Goal: Transaction & Acquisition: Purchase product/service

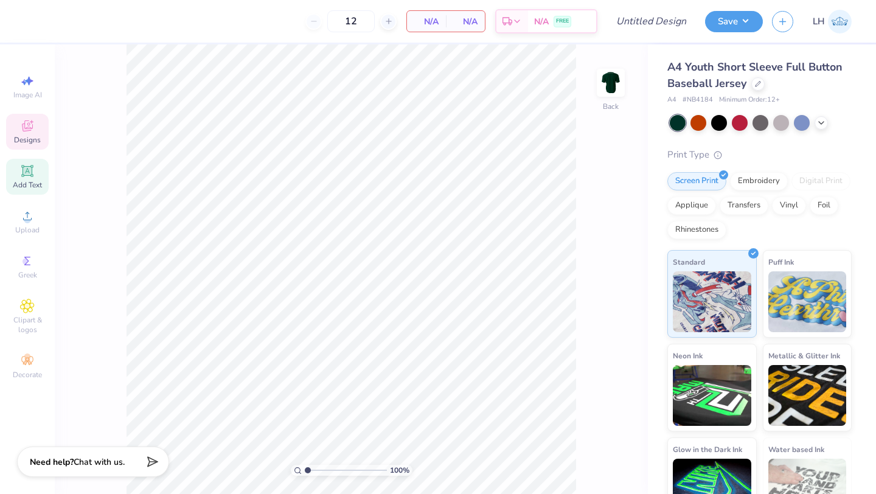
click at [33, 167] on icon at bounding box center [27, 171] width 15 height 15
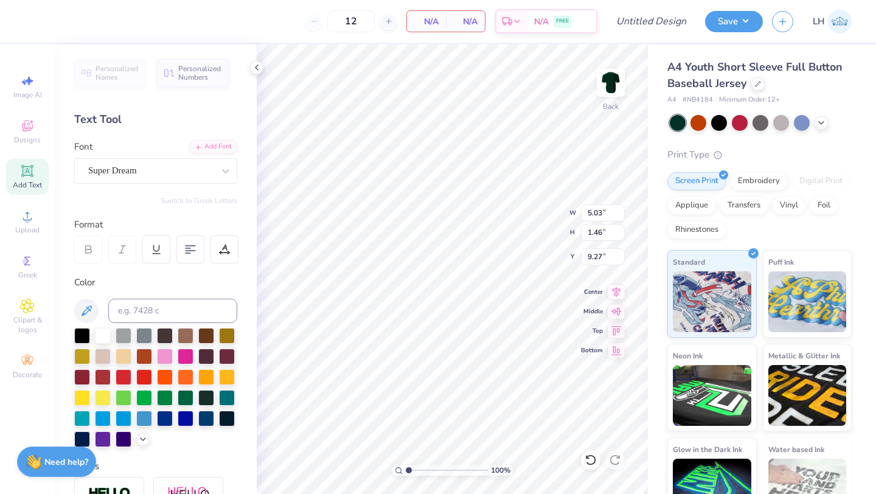
type textarea "T"
type textarea "MSU Club Dance"
click at [187, 169] on div "Super Dream" at bounding box center [151, 170] width 128 height 19
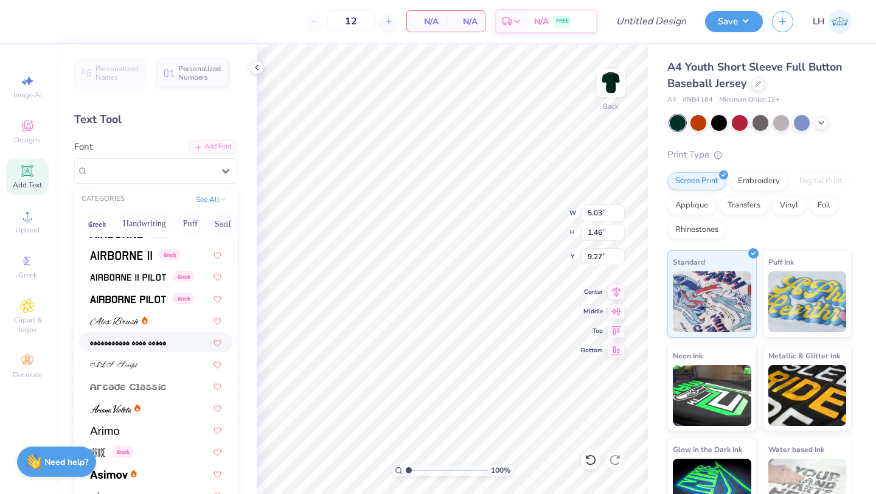
scroll to position [236, 0]
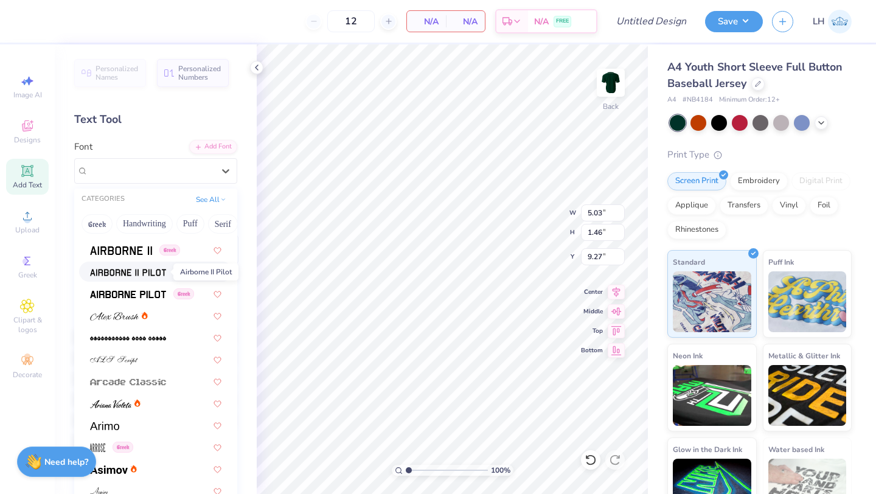
click at [134, 267] on span at bounding box center [128, 271] width 76 height 13
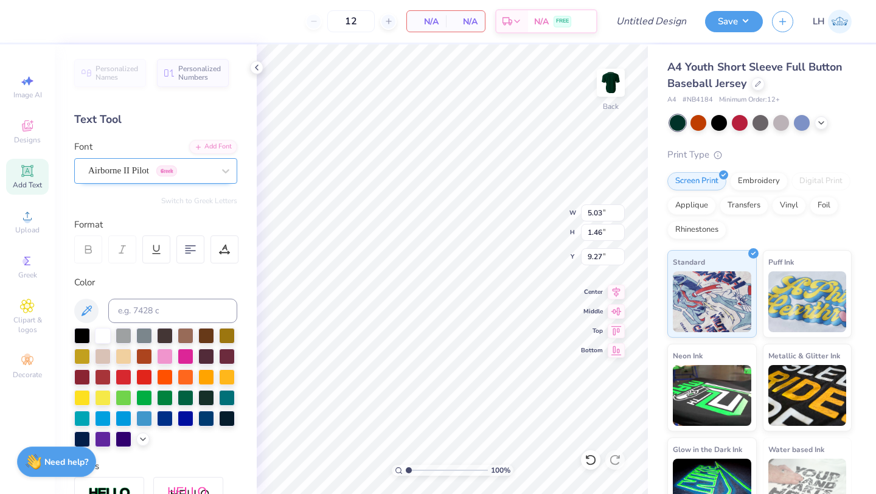
click at [135, 169] on div "Airborne II Pilot Greek" at bounding box center [151, 170] width 128 height 19
type textarea "MSUDC MSU Dance CLub"
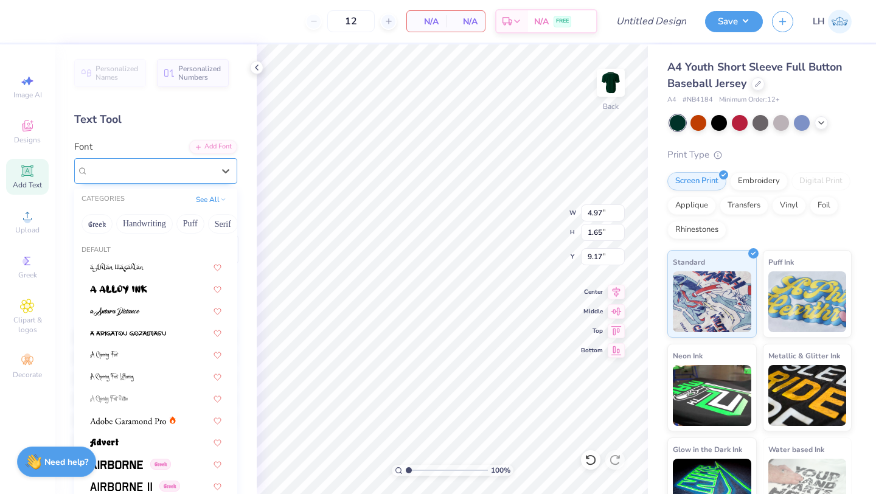
click at [138, 178] on div at bounding box center [150, 170] width 125 height 16
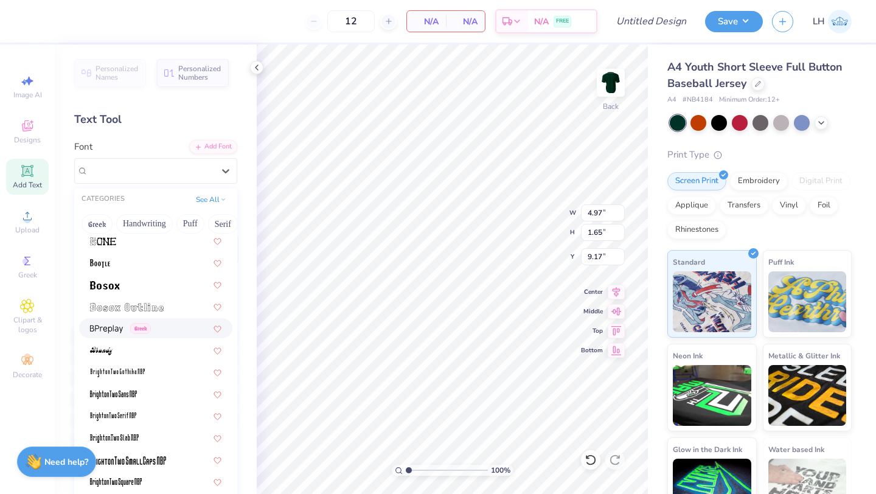
scroll to position [803, 0]
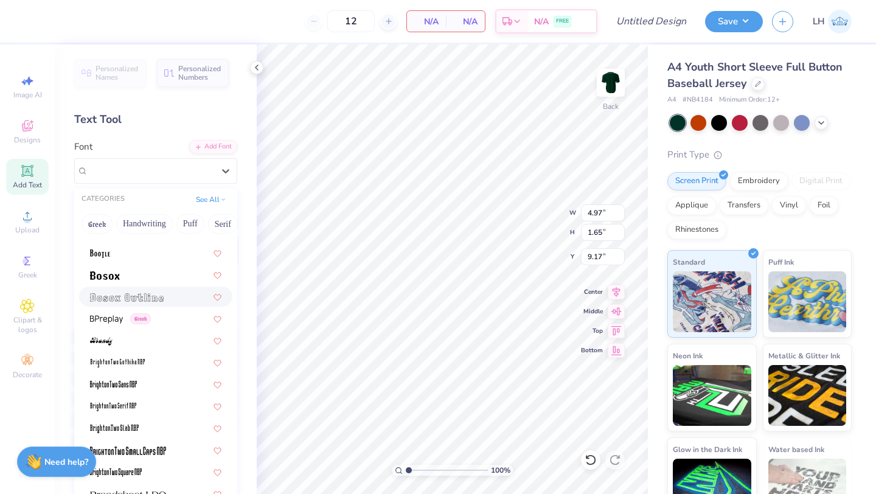
click at [117, 302] on span at bounding box center [127, 296] width 74 height 13
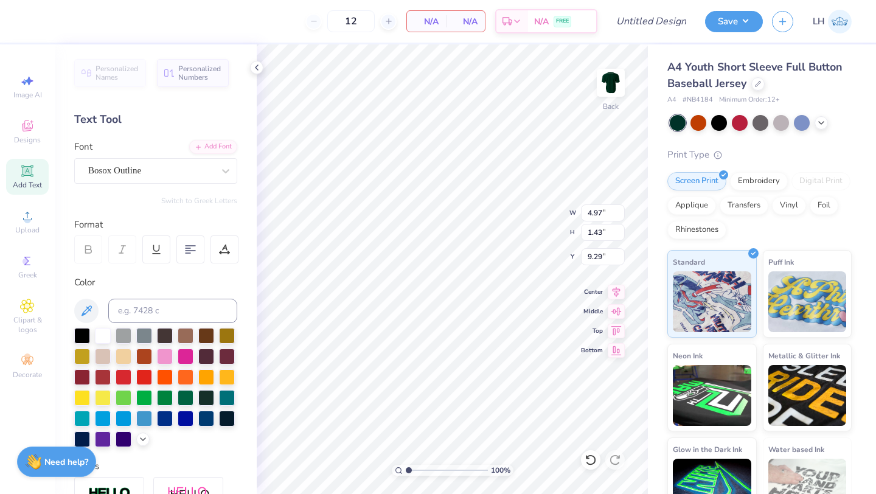
scroll to position [1, 1]
type textarea "MSUDC"
click at [389, 23] on line at bounding box center [389, 21] width 0 height 5
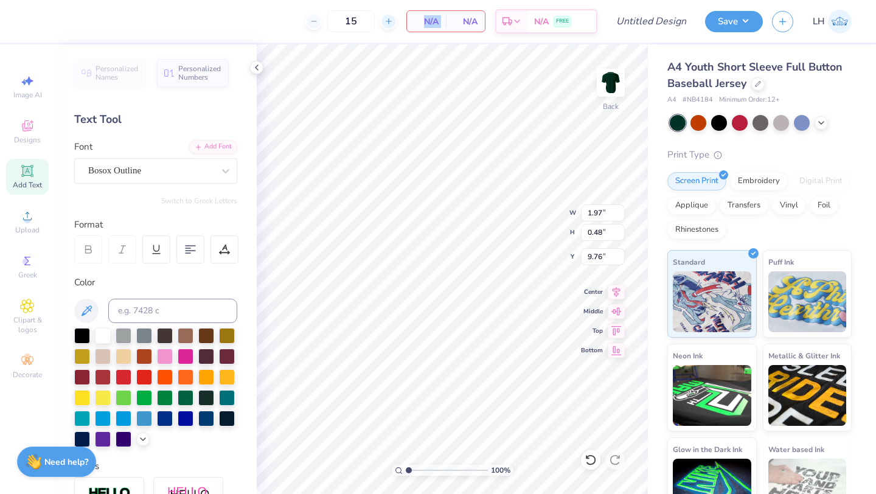
click at [389, 23] on line at bounding box center [389, 21] width 0 height 5
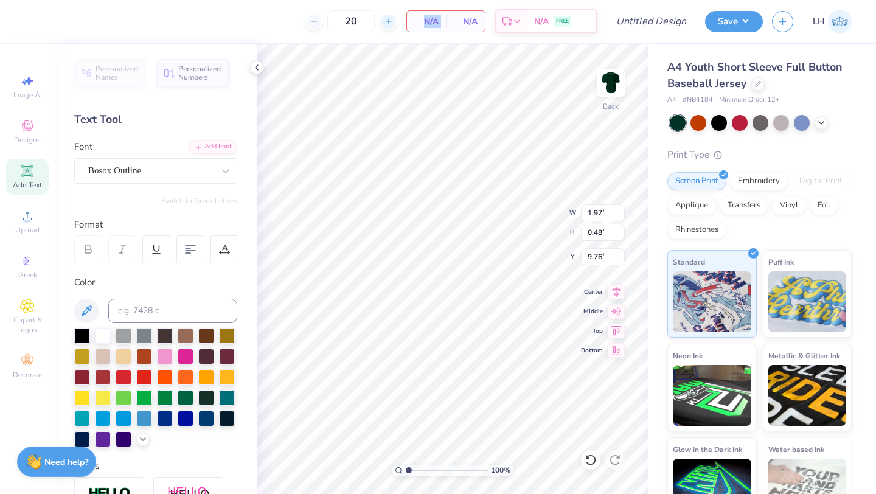
click at [389, 23] on line at bounding box center [389, 21] width 0 height 5
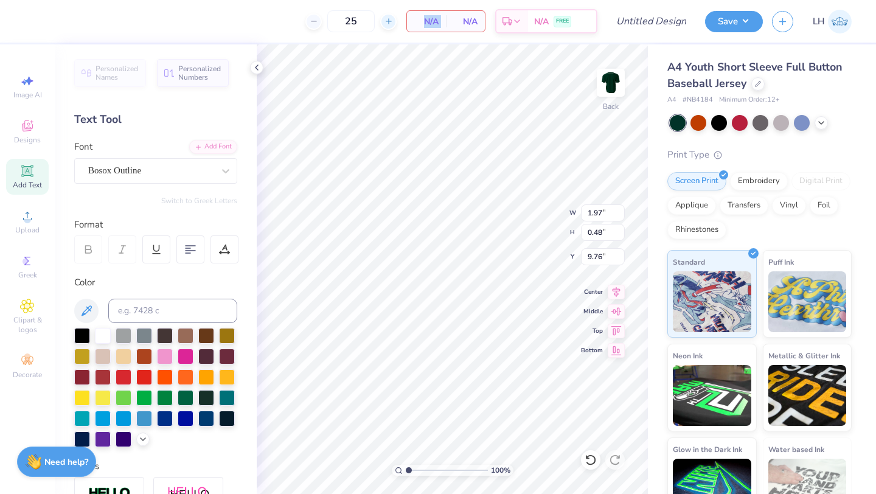
click at [389, 23] on line at bounding box center [389, 21] width 0 height 5
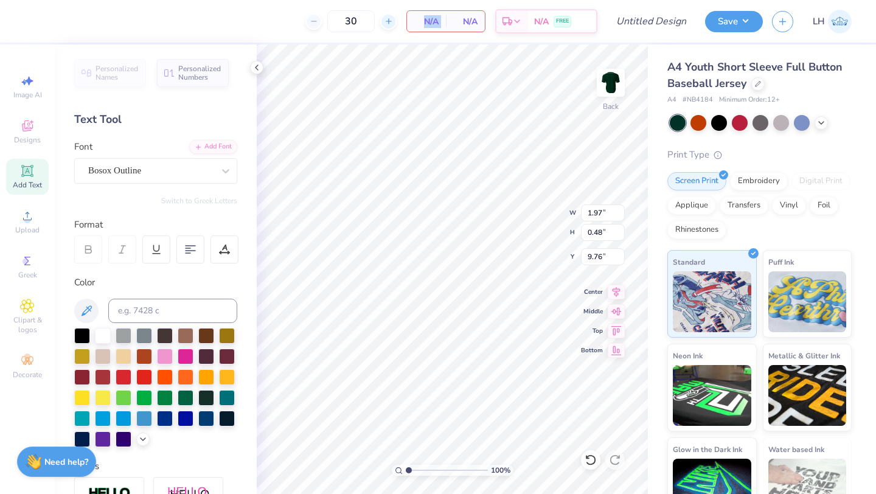
click at [389, 23] on line at bounding box center [389, 21] width 0 height 5
click at [387, 20] on icon at bounding box center [389, 21] width 9 height 9
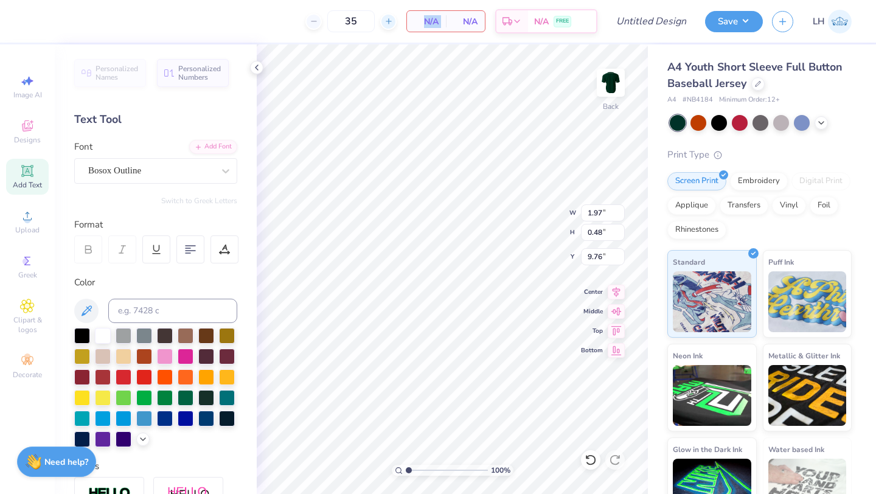
click at [387, 20] on icon at bounding box center [389, 21] width 9 height 9
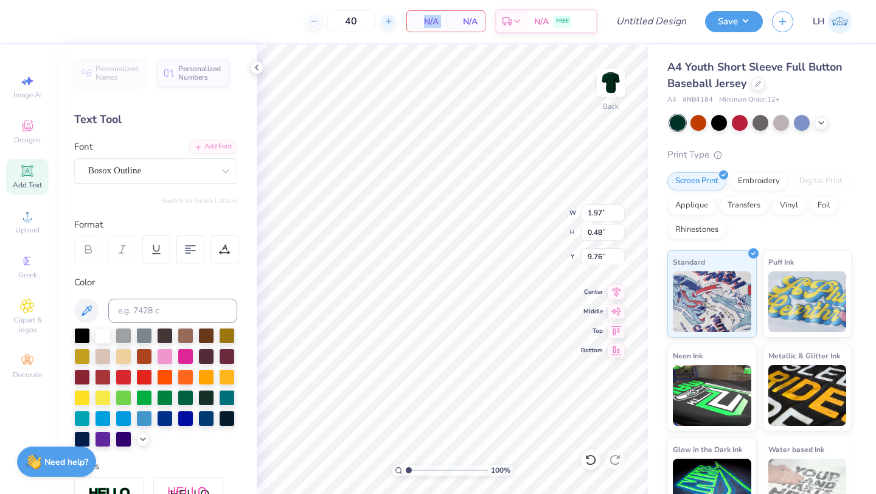
click at [387, 20] on icon at bounding box center [389, 21] width 9 height 9
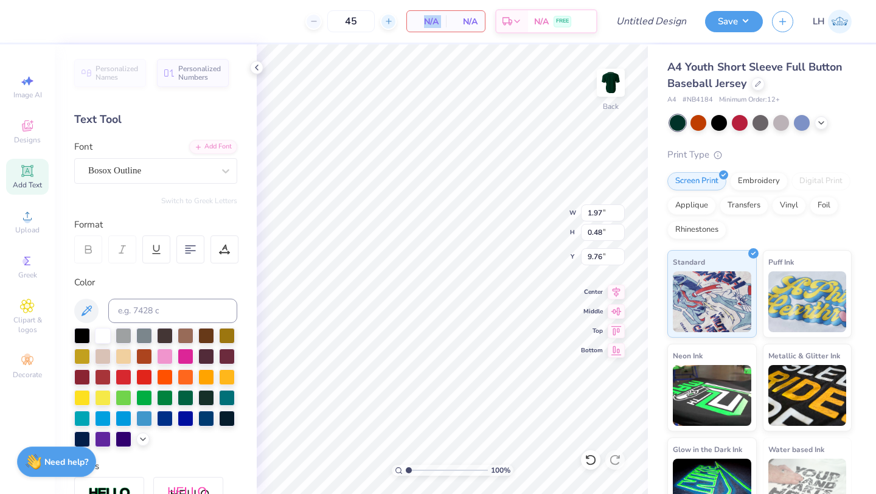
click at [387, 20] on icon at bounding box center [389, 21] width 9 height 9
type input "47"
type input "3.10"
type input "0.75"
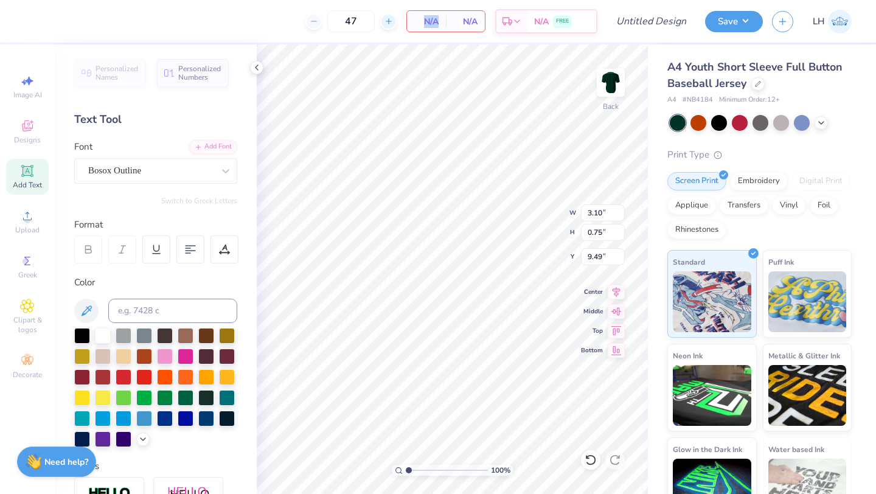
type input "1.90"
type input "3.48"
type input "0.84"
type input "1.81"
type input "3.73"
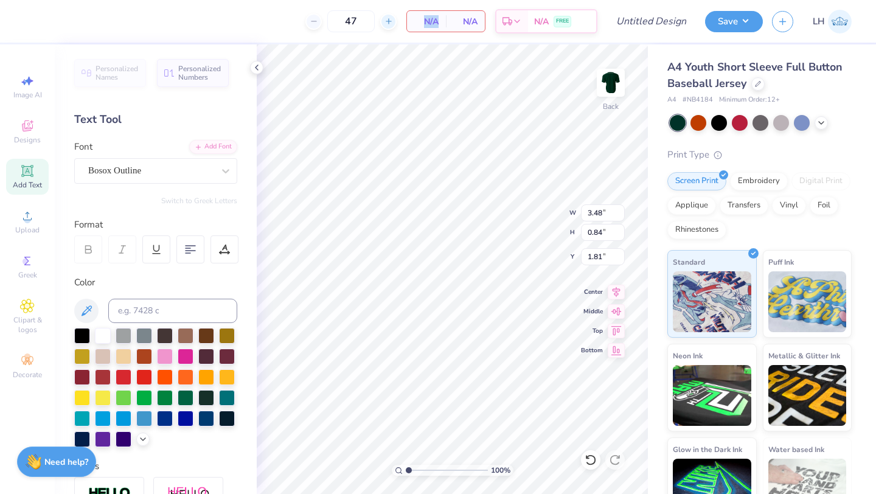
type input "0.91"
type input "1.75"
type input "4.35"
type input "1.05"
type input "4.50"
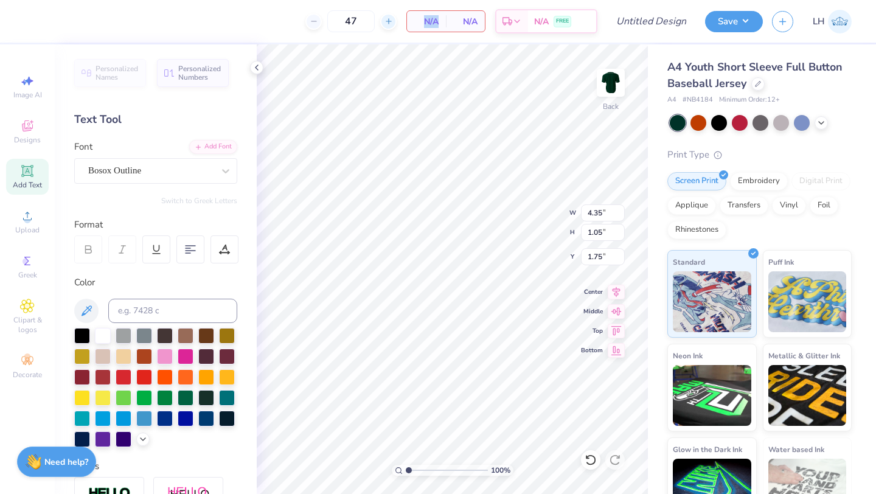
type input "1.09"
type input "3.60"
type input "3.63"
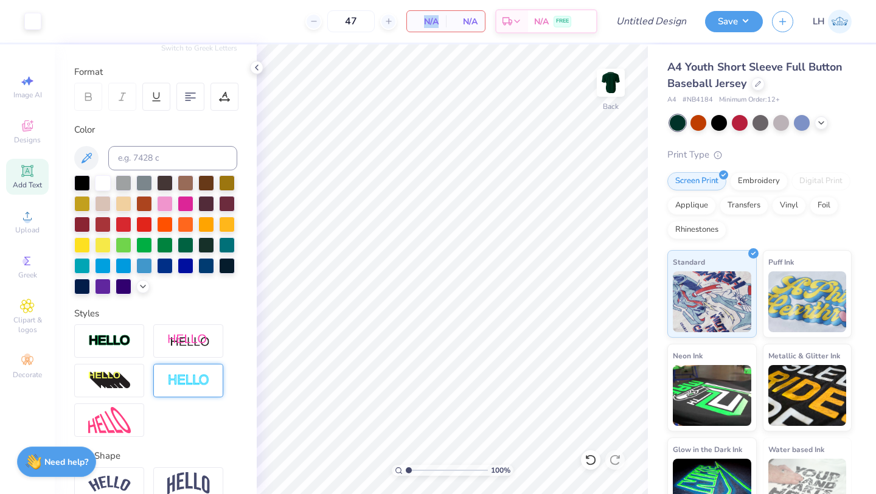
scroll to position [213, 0]
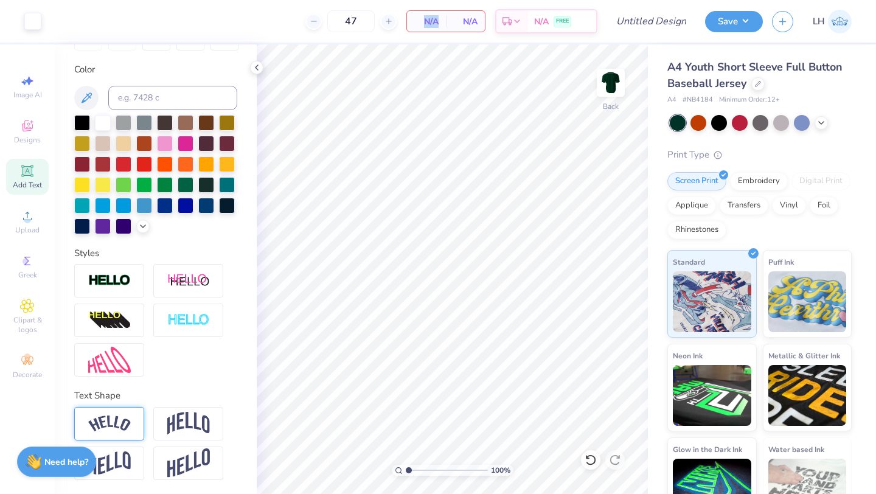
click at [128, 418] on img at bounding box center [109, 424] width 43 height 16
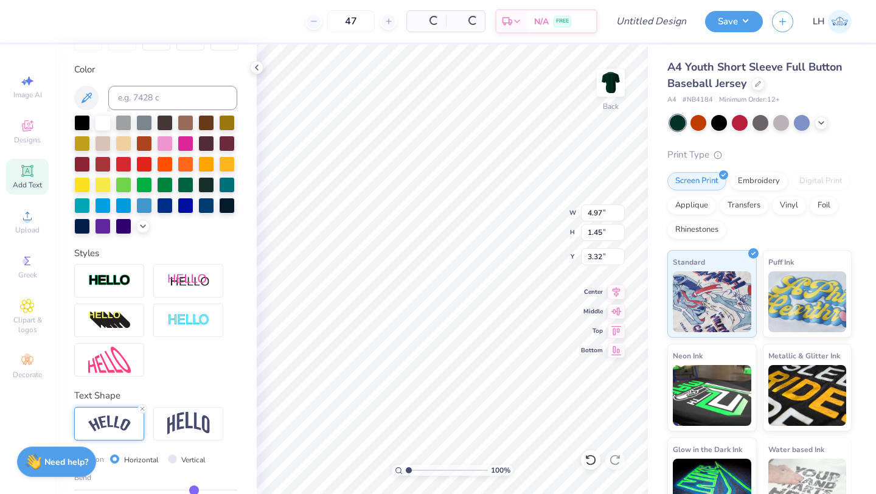
type input "3.32"
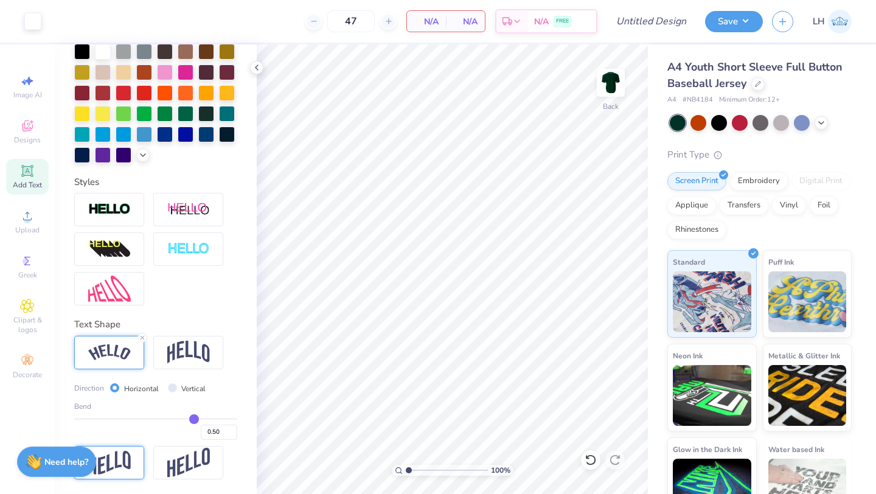
click at [138, 462] on div at bounding box center [109, 462] width 70 height 33
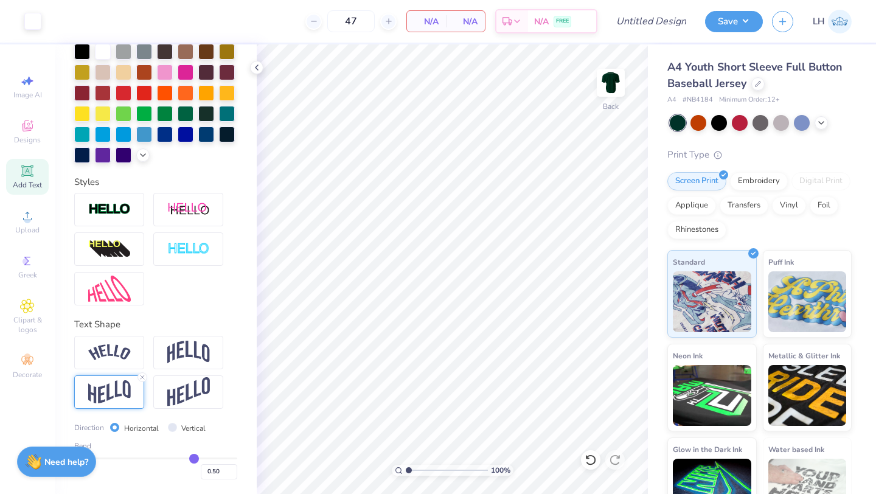
click at [26, 176] on icon at bounding box center [27, 171] width 15 height 15
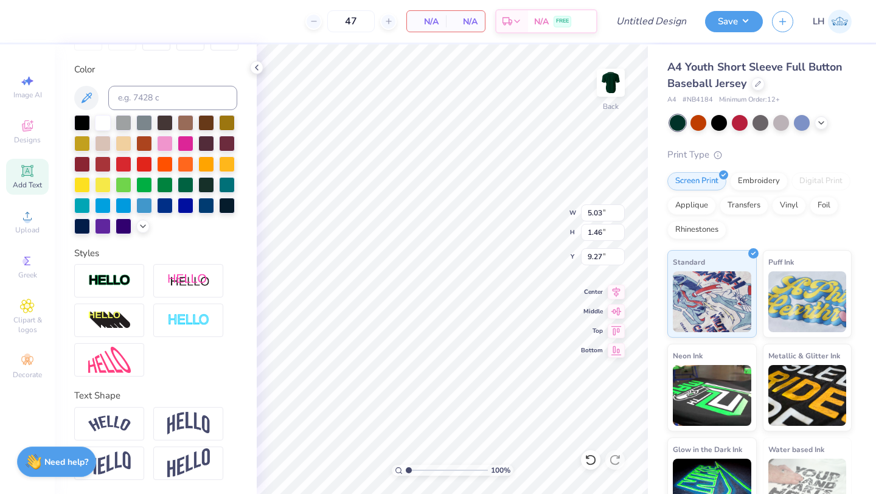
type textarea "T"
type textarea "MSU Dance Club"
click at [315, 25] on icon at bounding box center [314, 21] width 9 height 9
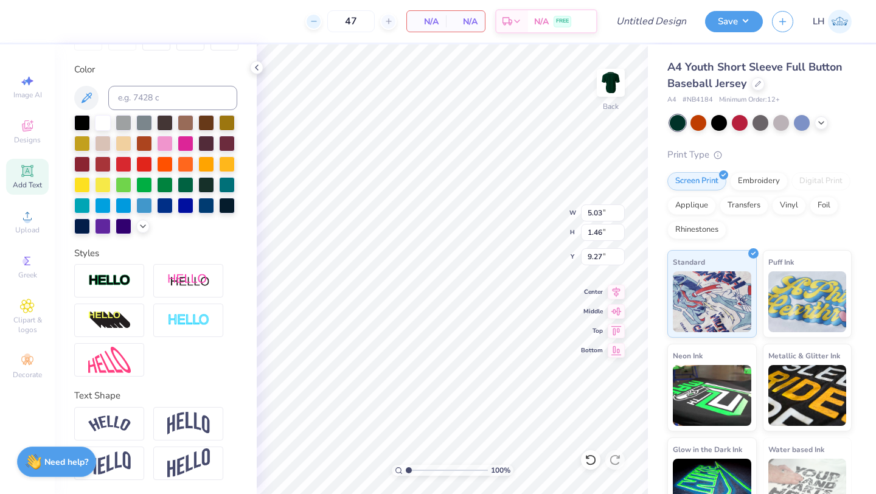
click at [315, 25] on icon at bounding box center [314, 21] width 9 height 9
type input "44"
type input "4.97"
type input "0.50"
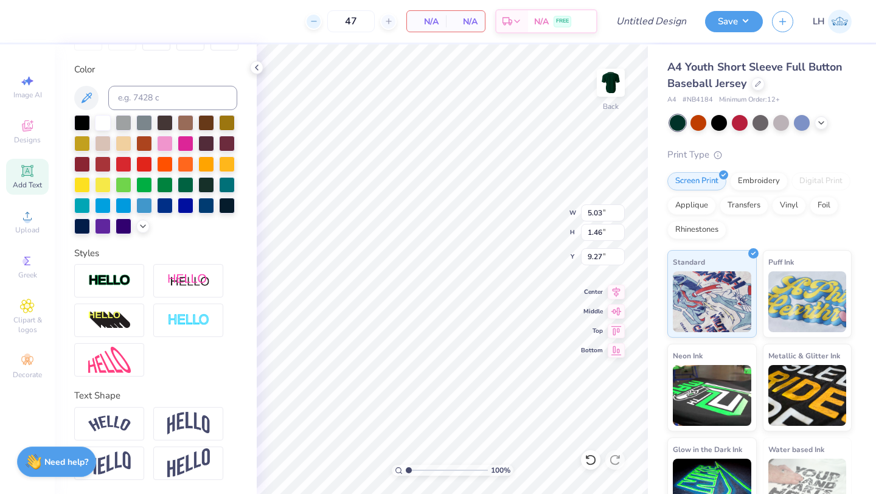
type input "9.75"
click at [315, 25] on icon at bounding box center [314, 21] width 9 height 9
type input "41"
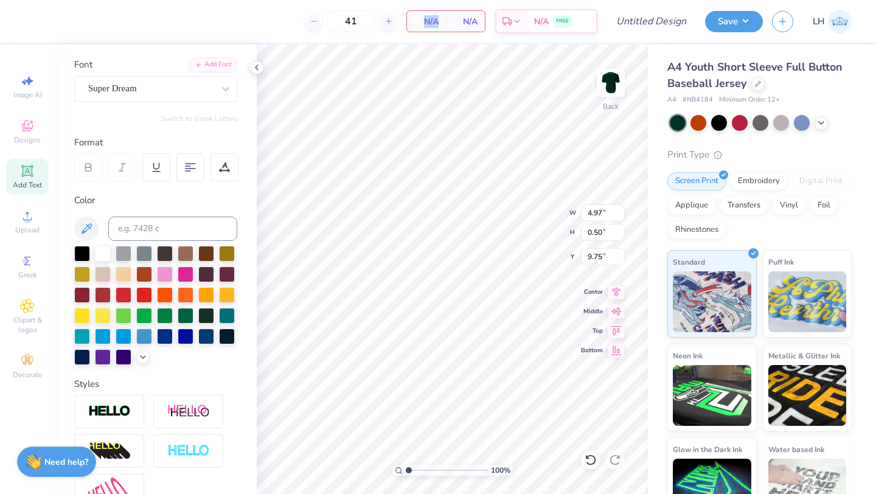
scroll to position [0, 0]
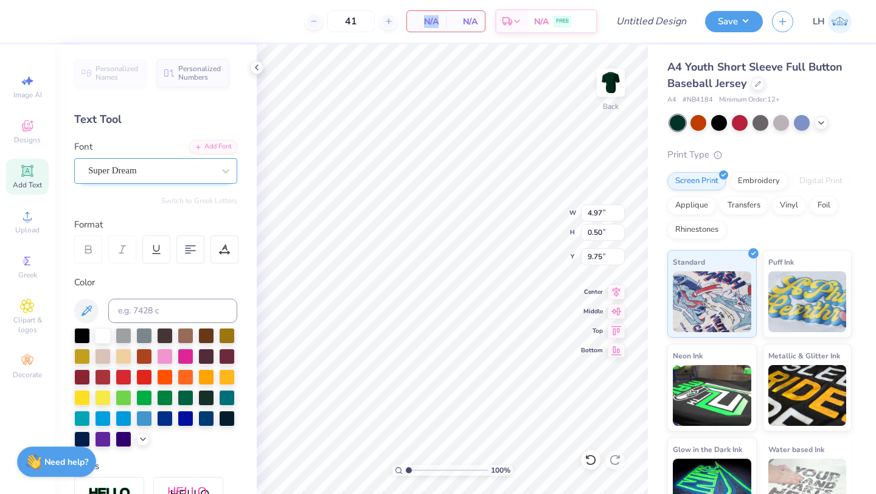
click at [157, 172] on div "Super Dream" at bounding box center [151, 170] width 128 height 19
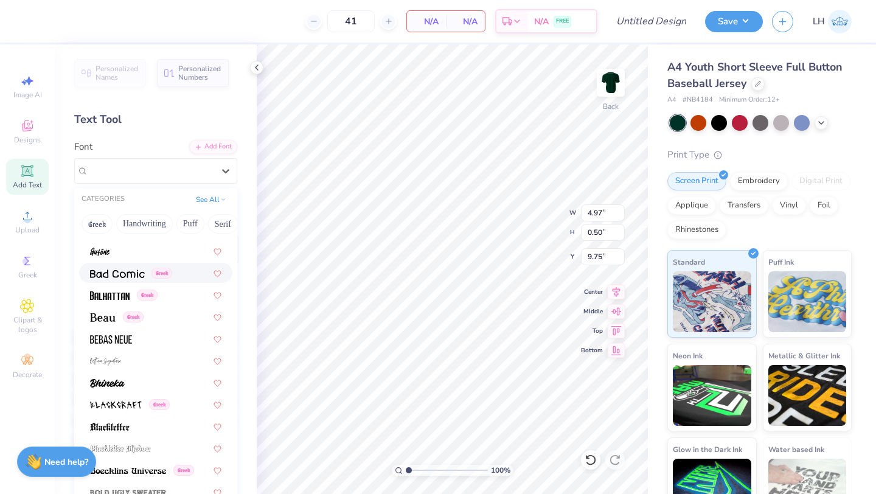
scroll to position [512, 0]
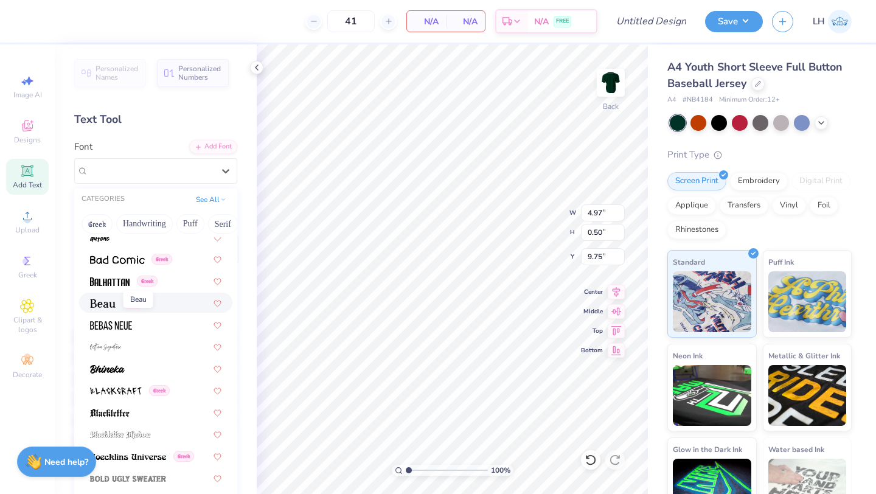
click at [111, 302] on img at bounding box center [103, 303] width 26 height 9
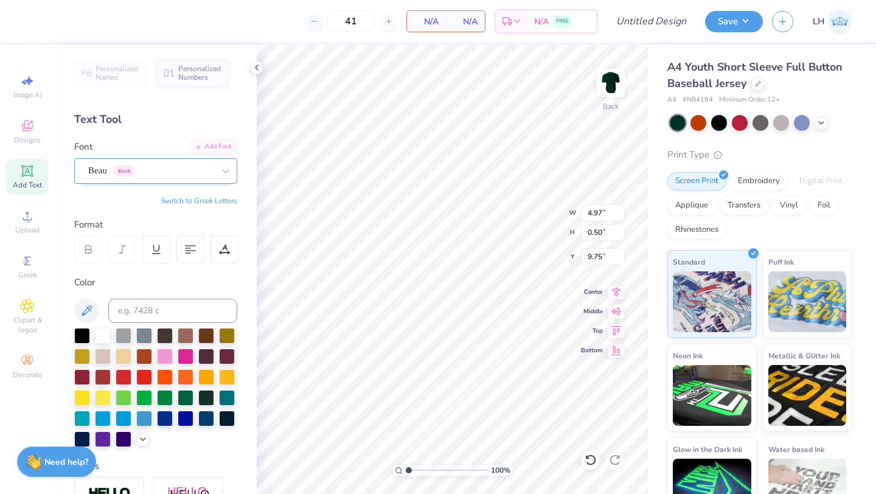
click at [154, 171] on div "Beau Greek" at bounding box center [151, 170] width 128 height 19
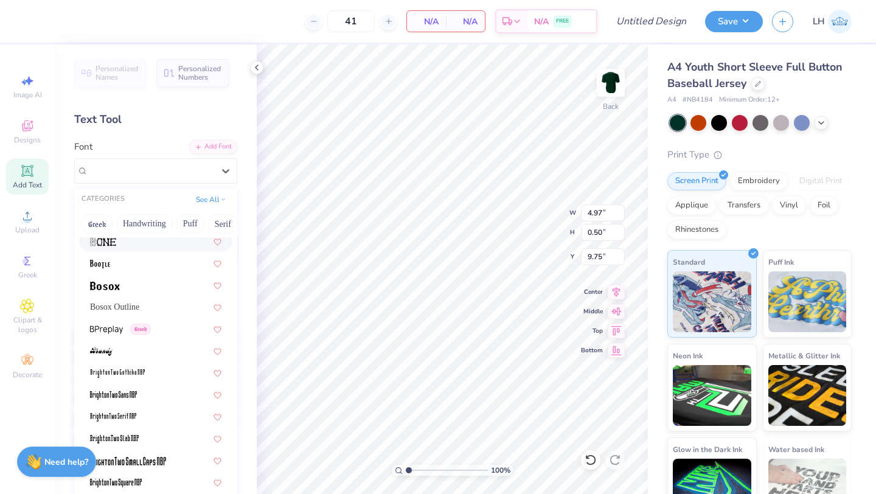
scroll to position [794, 0]
click at [152, 308] on div "Bosox Outline" at bounding box center [155, 305] width 131 height 13
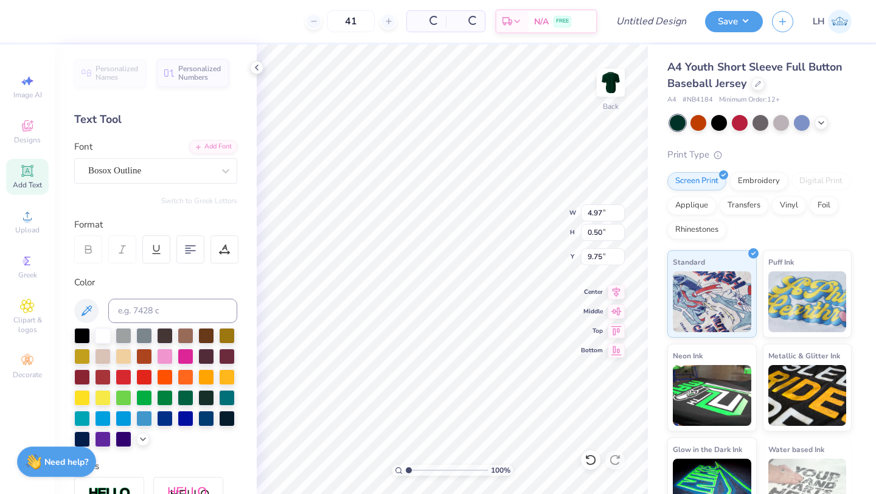
type input "4.27"
type input "0.43"
type input "9.79"
click at [140, 173] on div "Bosox Outline" at bounding box center [151, 170] width 128 height 19
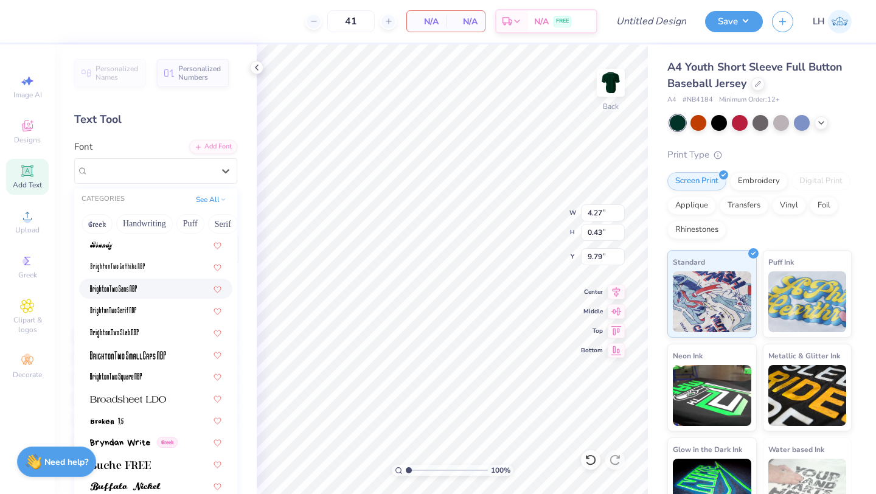
scroll to position [902, 0]
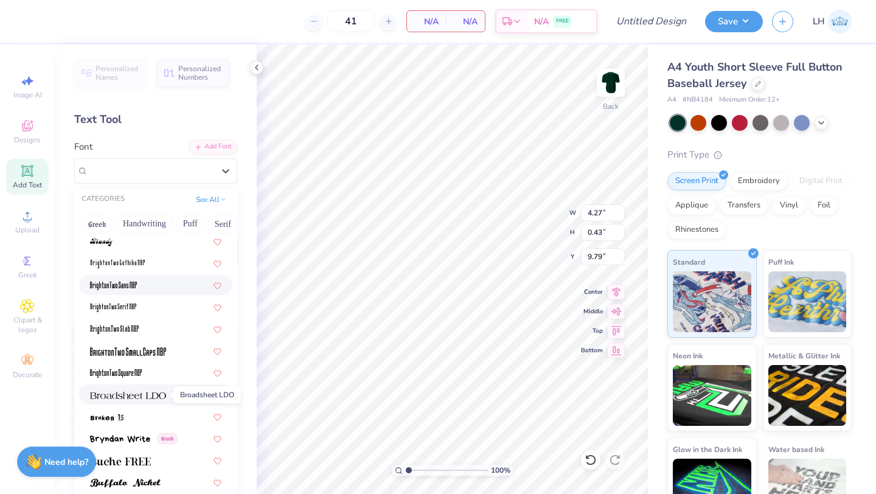
click at [143, 398] on img at bounding box center [128, 395] width 76 height 9
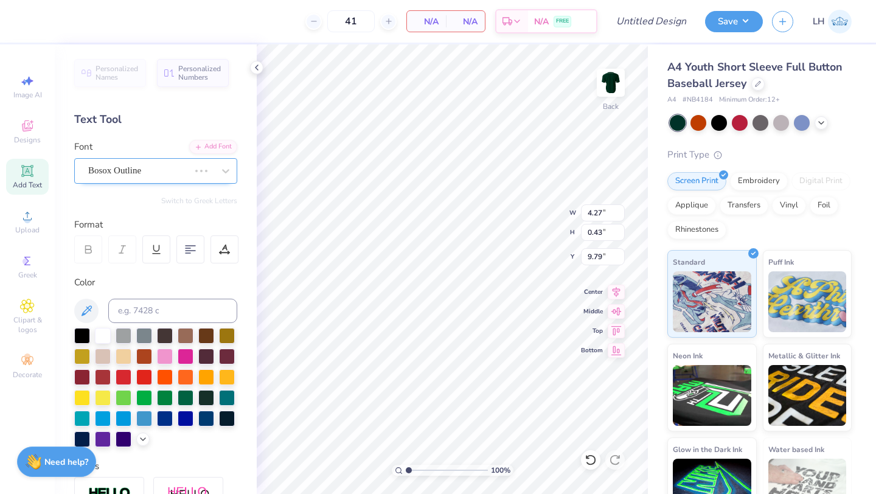
click at [159, 166] on div "Bosox Outline" at bounding box center [138, 170] width 103 height 19
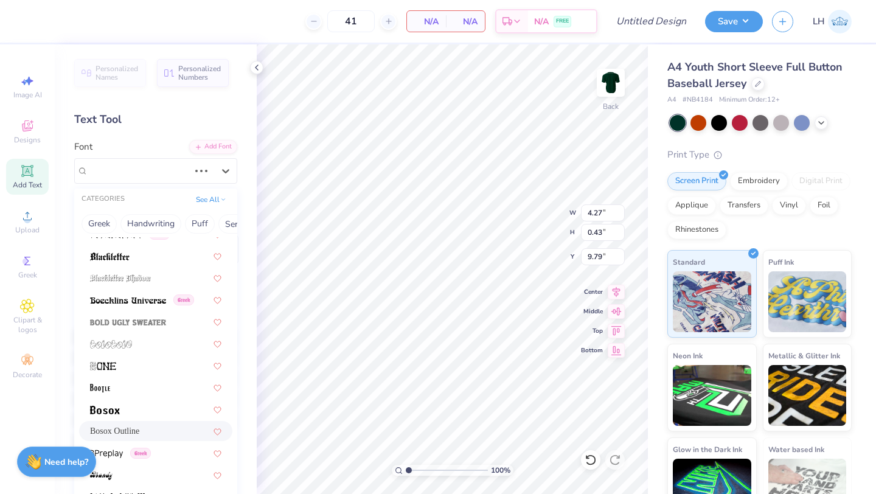
scroll to position [1251, 0]
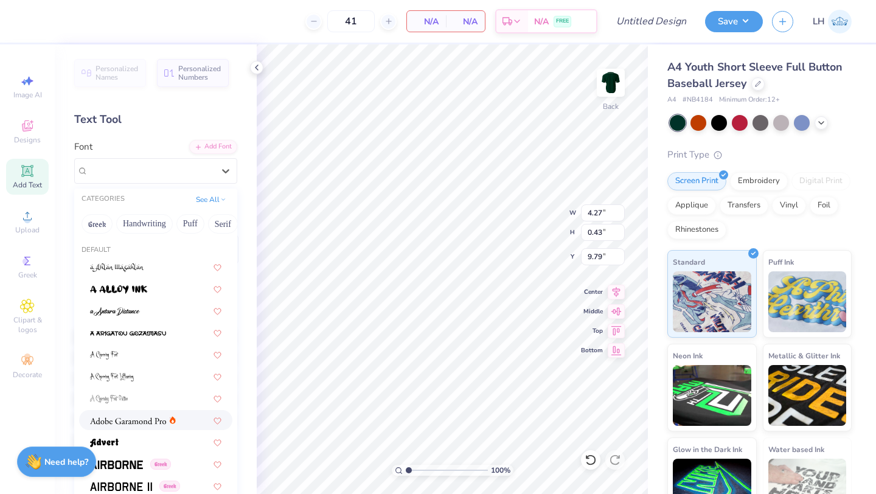
type input "4.97"
type input "0.48"
type input "9.76"
click at [149, 217] on button "Handwriting" at bounding box center [144, 223] width 57 height 19
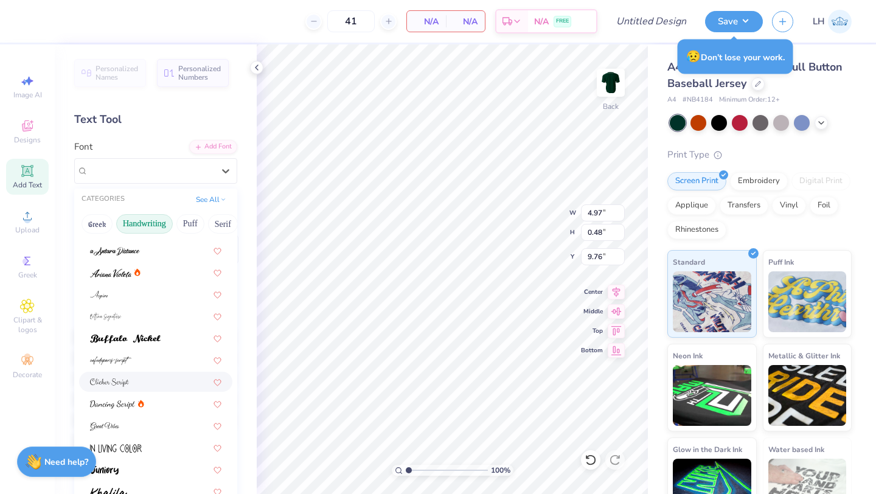
scroll to position [17, 0]
click at [159, 400] on div at bounding box center [155, 403] width 131 height 13
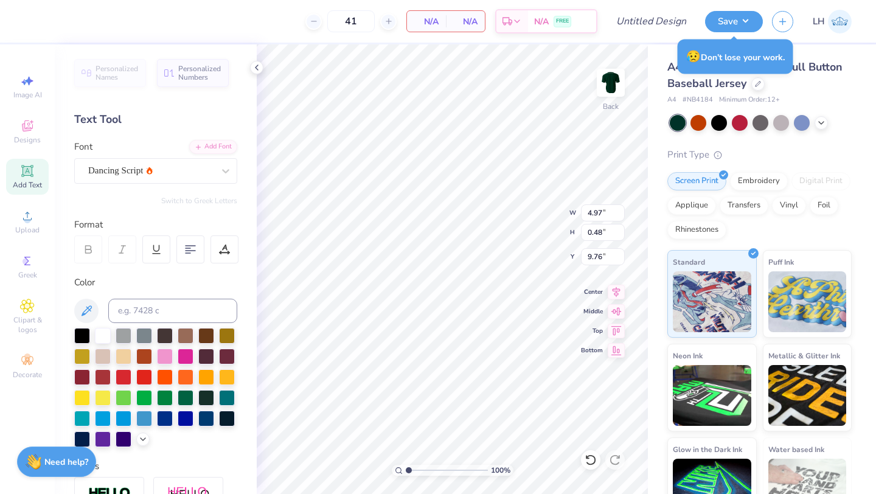
type input "4.02"
type input "0.52"
type input "9.74"
type input "5.13"
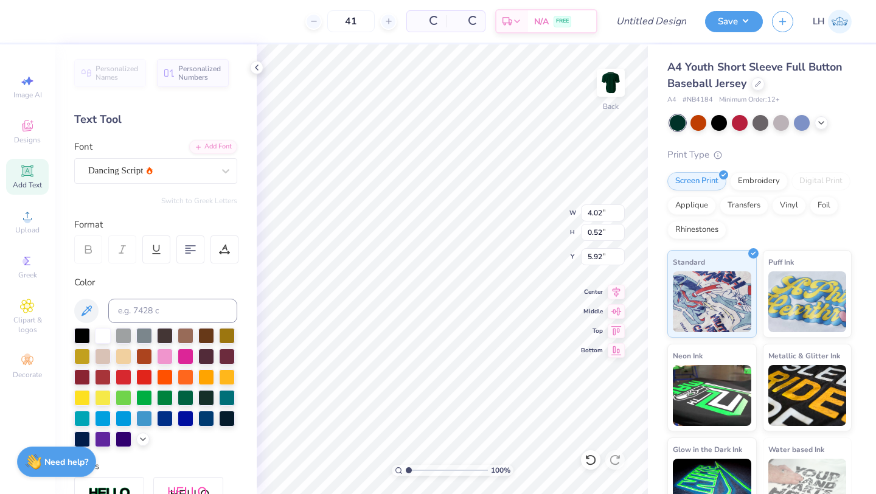
type input "5.92"
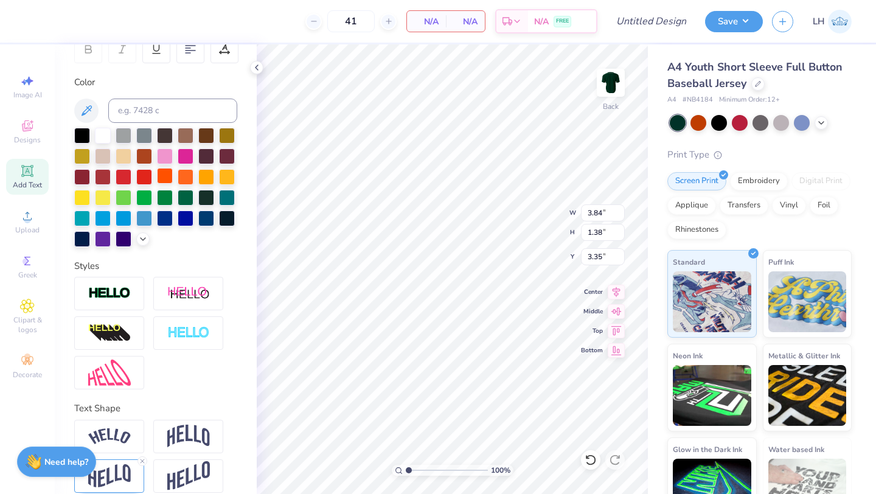
scroll to position [213, 0]
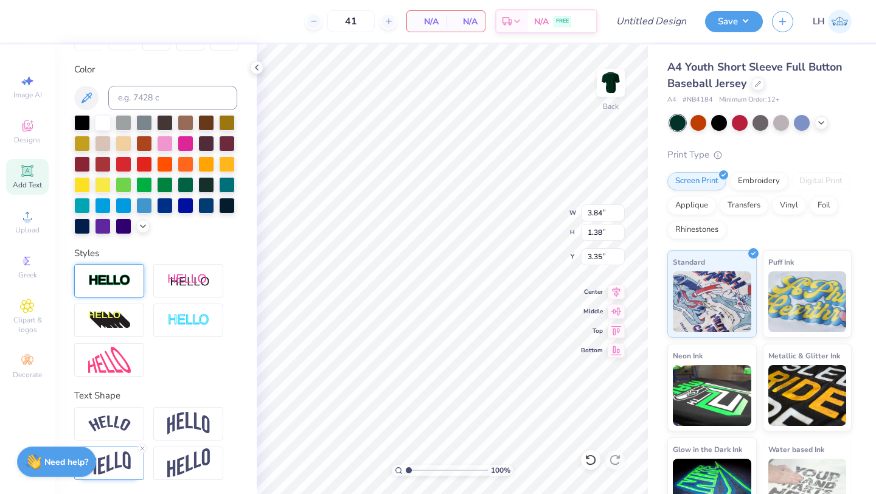
click at [122, 288] on div at bounding box center [109, 280] width 70 height 33
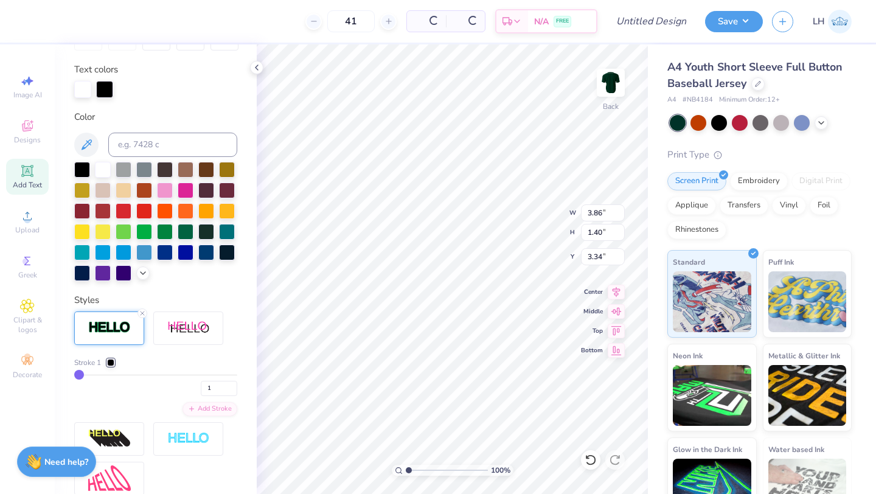
type input "3.86"
type input "1.40"
type input "3.34"
click at [142, 314] on icon at bounding box center [142, 313] width 7 height 7
type input "3.84"
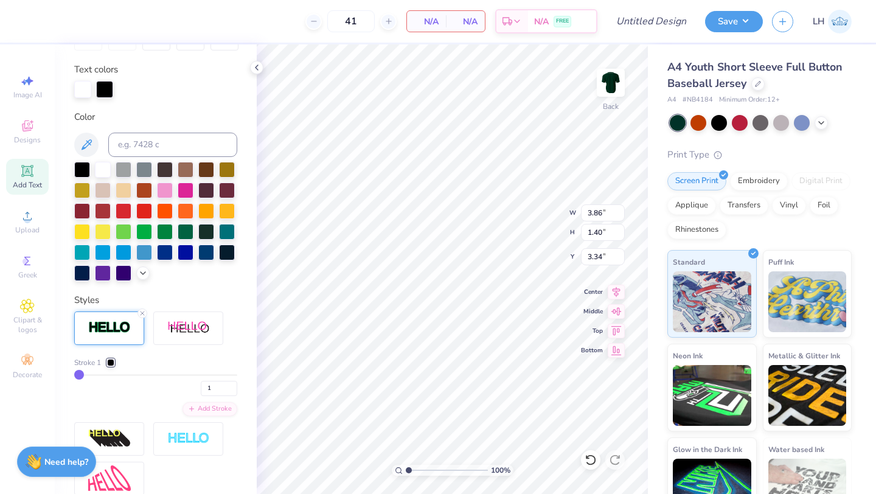
type input "1.38"
type input "3.35"
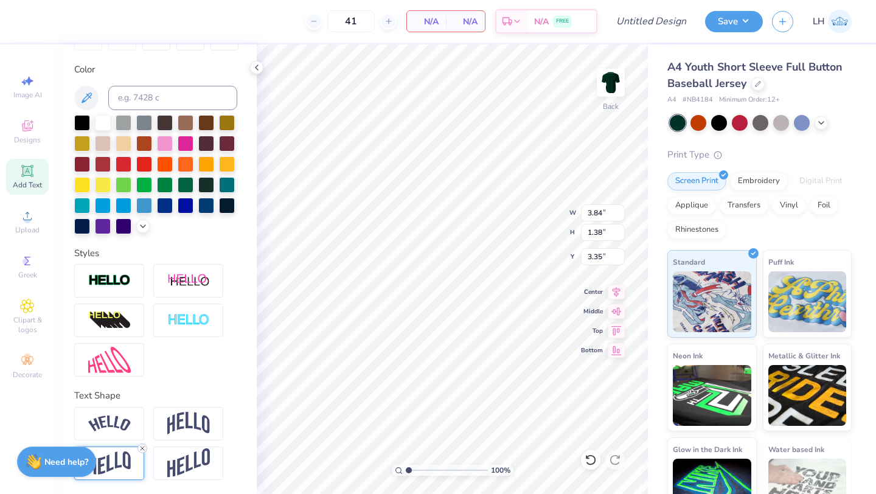
click at [144, 447] on icon at bounding box center [142, 448] width 7 height 7
type input "0.93"
type input "3.58"
type input "4.01"
